Goal: Information Seeking & Learning: Learn about a topic

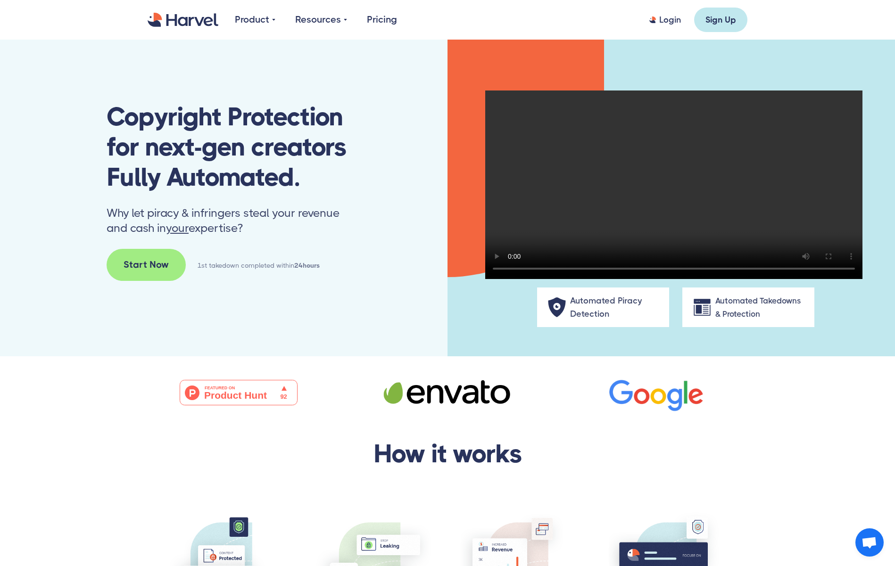
click at [370, 20] on link "Pricing" at bounding box center [382, 20] width 30 height 14
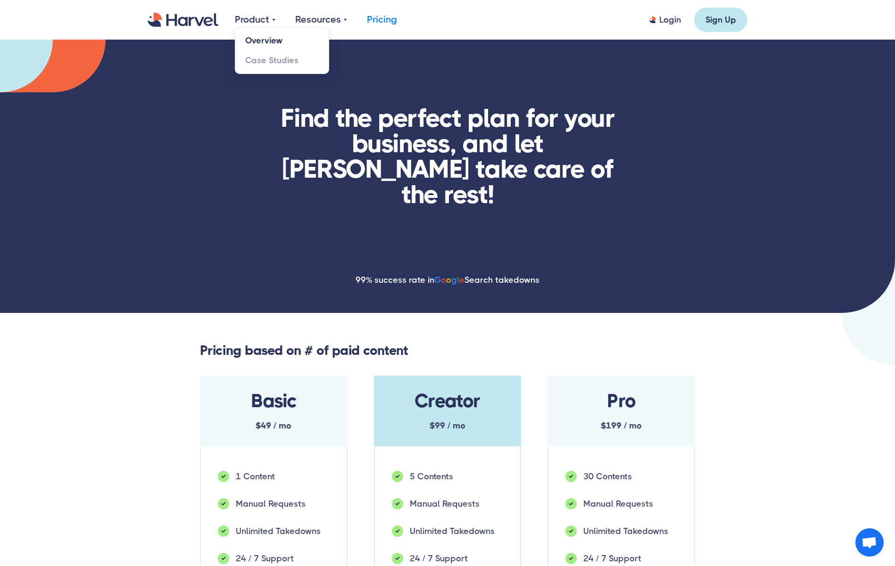
click at [257, 37] on link "Overview" at bounding box center [281, 41] width 93 height 20
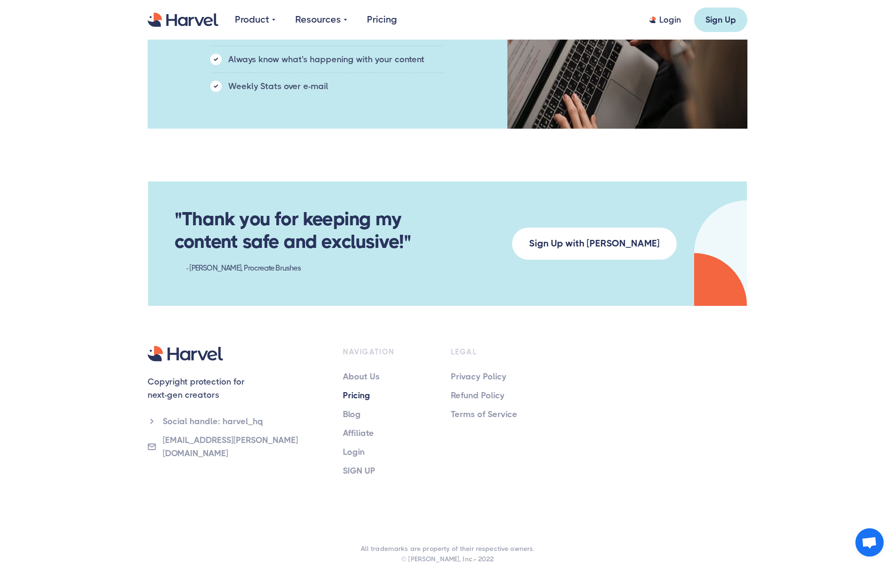
scroll to position [1012, 0]
click at [348, 390] on link "Pricing" at bounding box center [383, 396] width 81 height 13
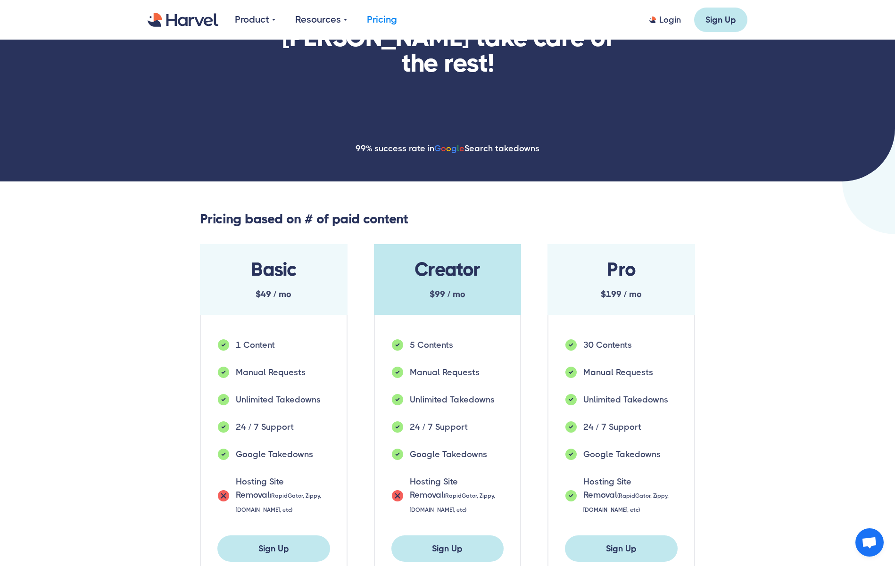
scroll to position [127, 0]
